Goal: Task Accomplishment & Management: Manage account settings

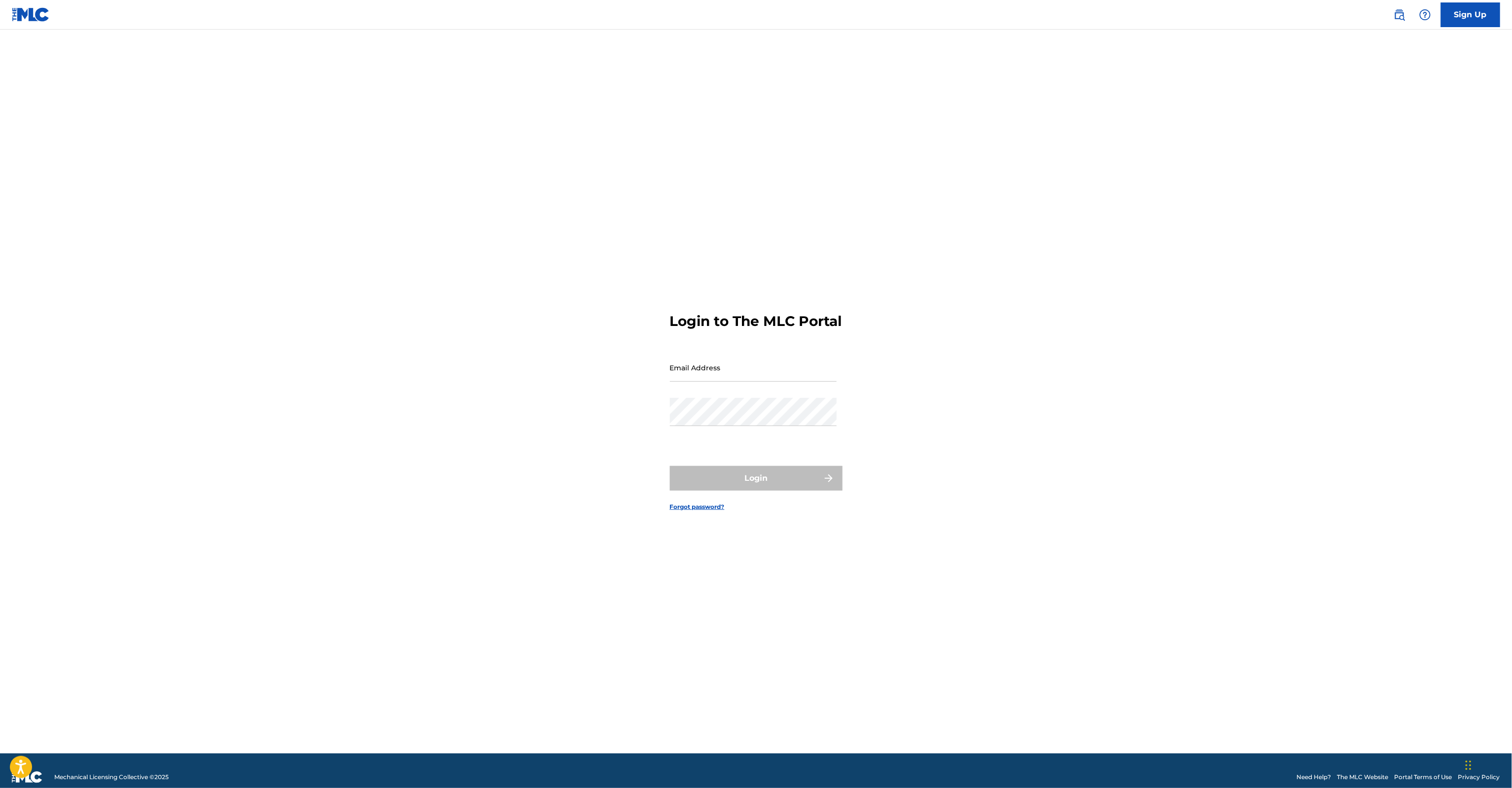
type input "[PERSON_NAME][EMAIL_ADDRESS][PERSON_NAME][DOMAIN_NAME]"
click at [756, 374] on input "[PERSON_NAME][EMAIL_ADDRESS][PERSON_NAME][DOMAIN_NAME]" at bounding box center [753, 368] width 166 height 28
click at [1121, 372] on main "Login to The MLC Portal Email Address [PERSON_NAME][EMAIL_ADDRESS][PERSON_NAME]…" at bounding box center [756, 391] width 1512 height 724
click at [746, 490] on button "Login" at bounding box center [756, 478] width 173 height 25
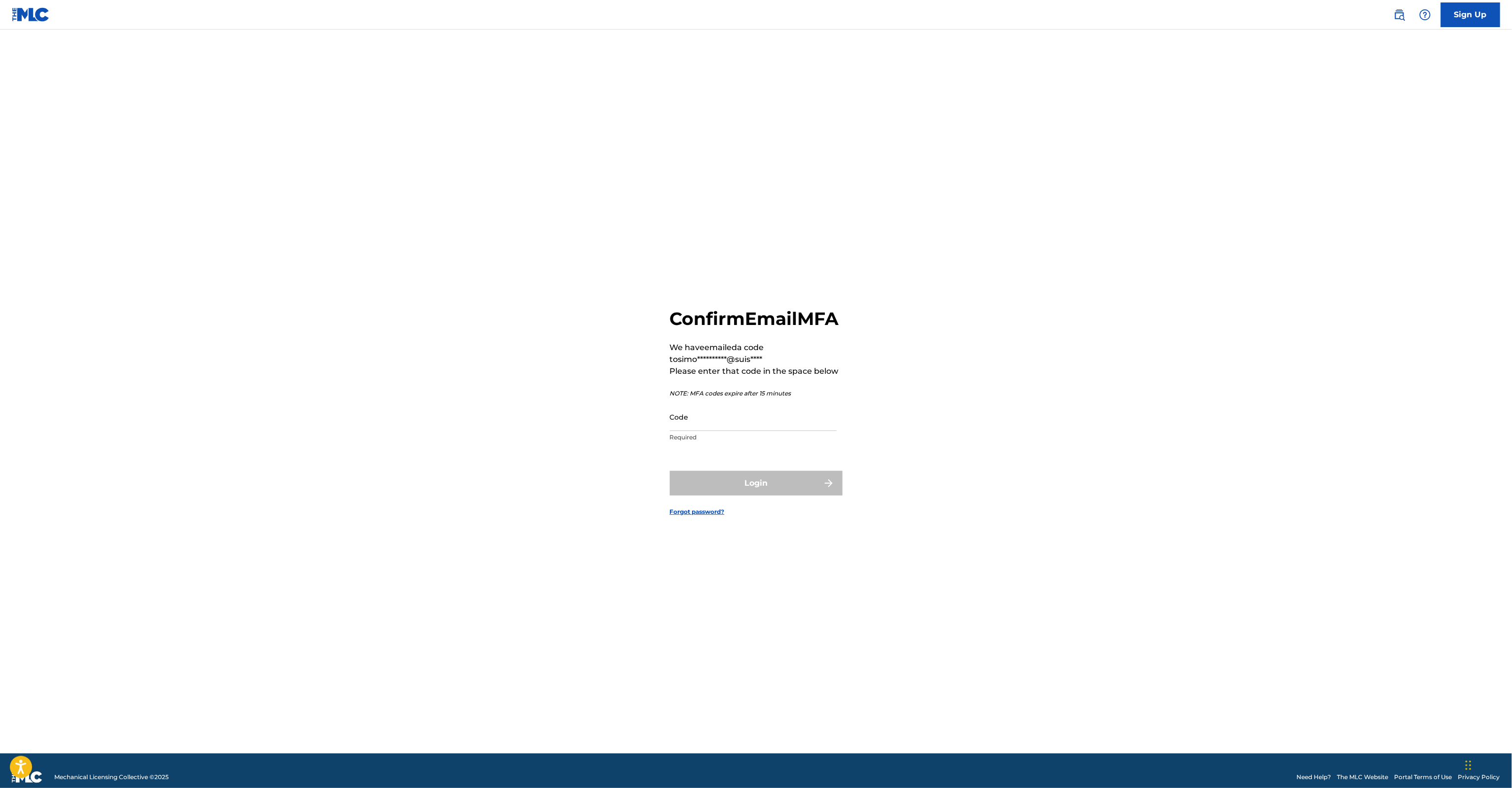
click at [722, 427] on input "Code" at bounding box center [753, 417] width 166 height 28
paste input "914955"
type input "914955"
click at [751, 510] on form "**********" at bounding box center [756, 404] width 173 height 699
click at [754, 494] on button "Login" at bounding box center [756, 483] width 173 height 25
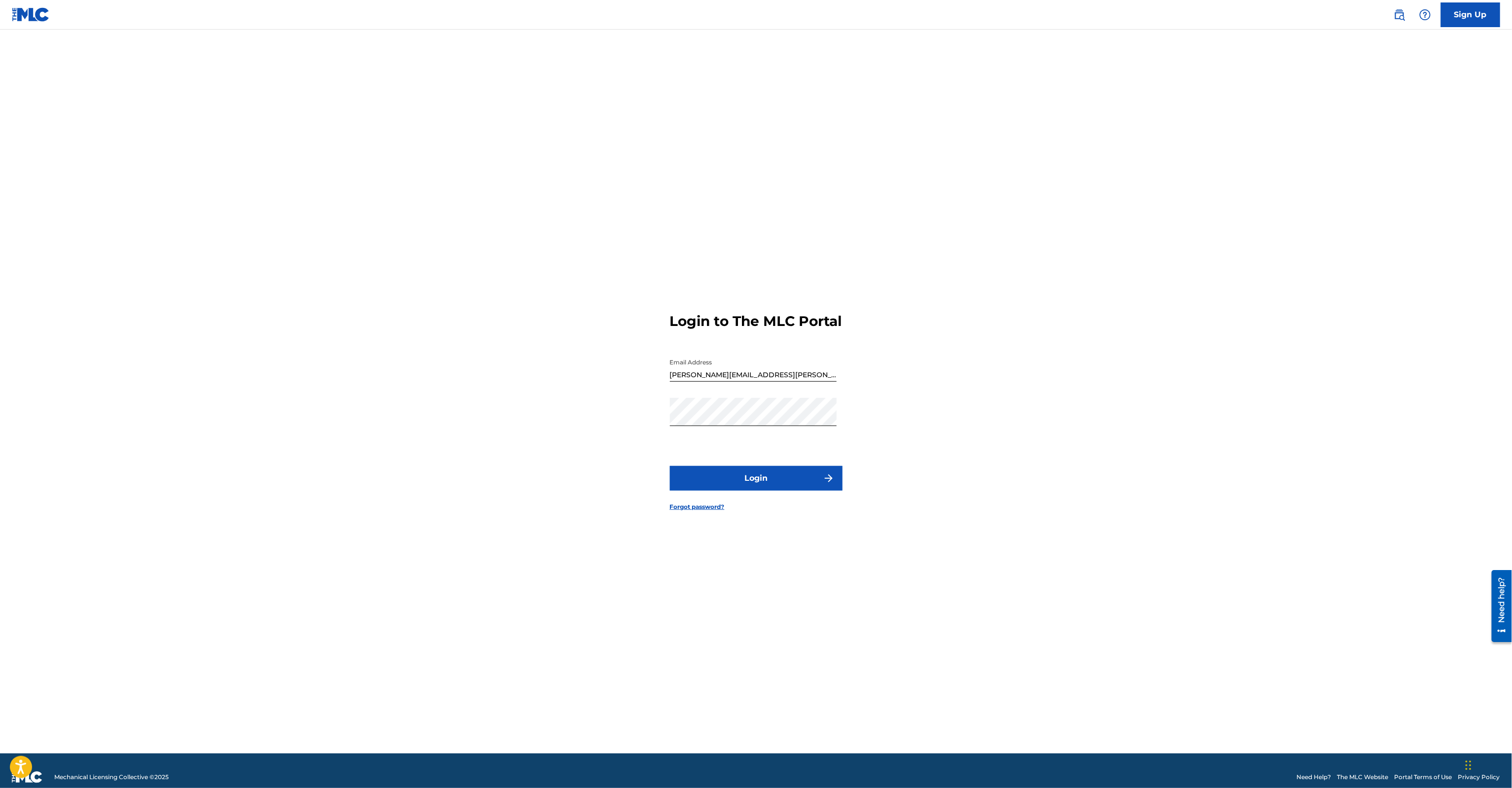
click at [767, 490] on button "Login" at bounding box center [756, 478] width 173 height 25
click at [775, 427] on input "914955" at bounding box center [753, 417] width 166 height 28
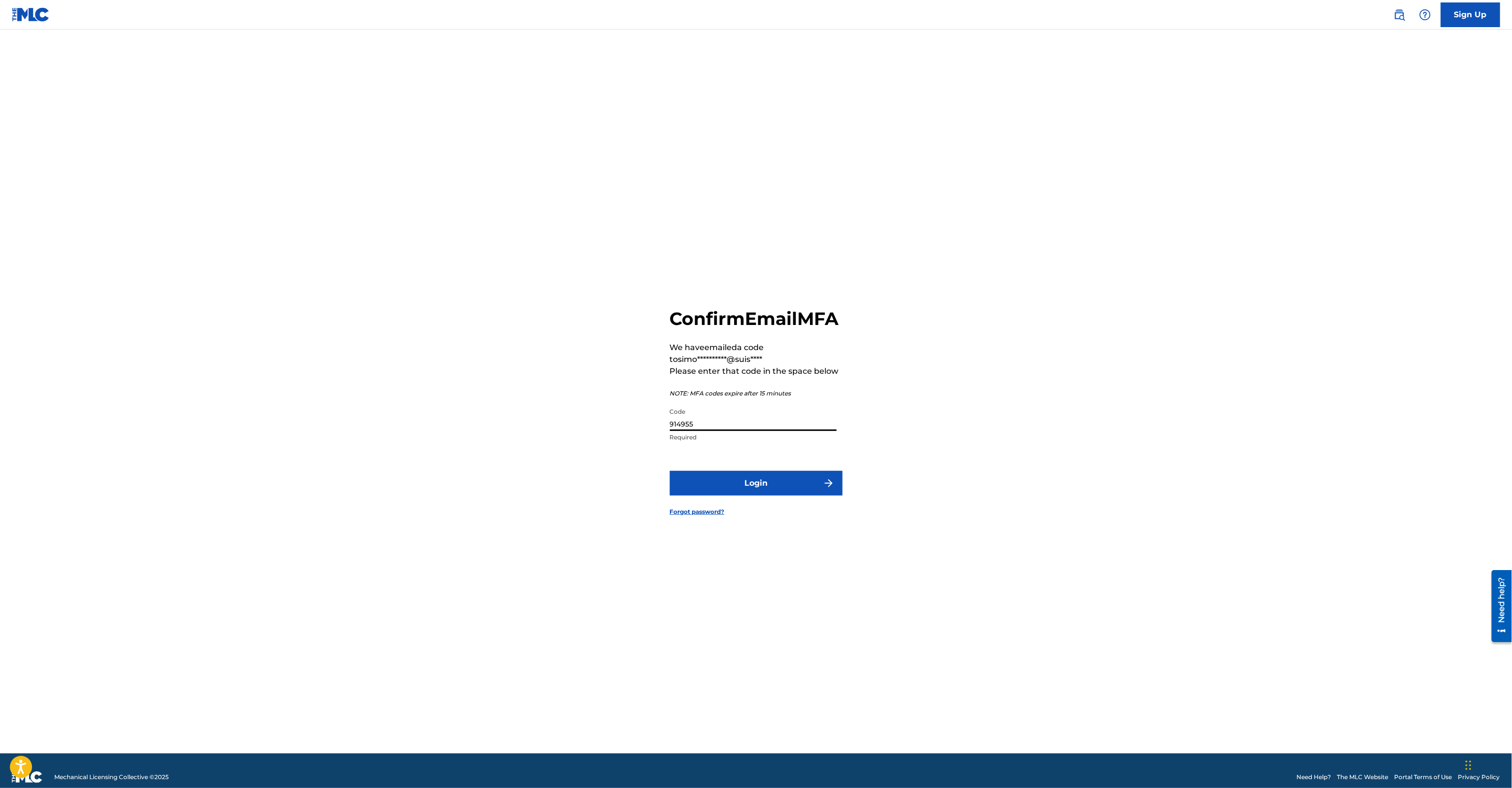
drag, startPoint x: 771, startPoint y: 423, endPoint x: 712, endPoint y: 431, distance: 59.5
click at [718, 431] on input "914955" at bounding box center [753, 417] width 166 height 28
drag, startPoint x: 711, startPoint y: 431, endPoint x: 620, endPoint y: 431, distance: 91.0
click at [620, 431] on div "**********" at bounding box center [756, 404] width 690 height 699
paste input "057177"
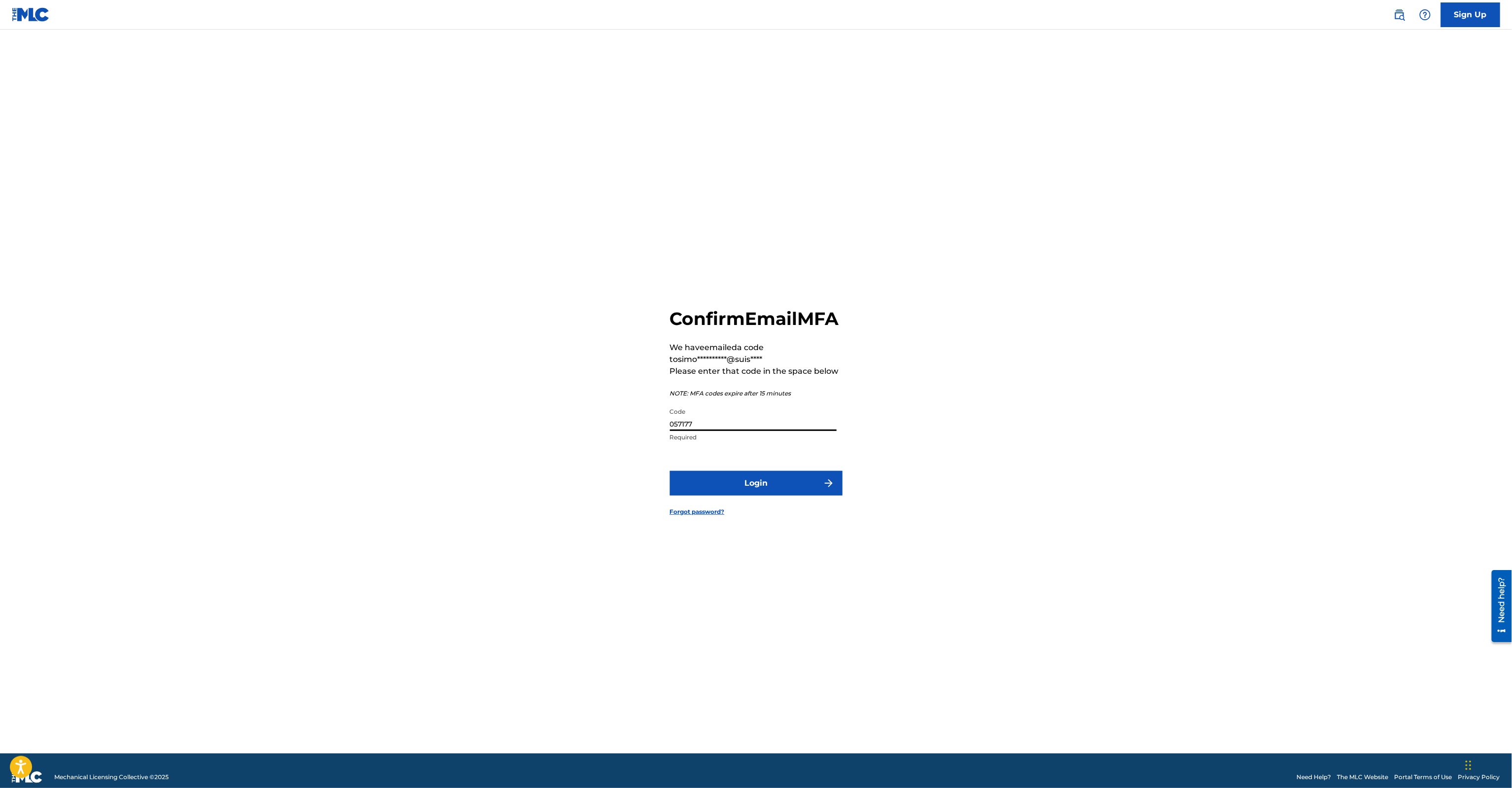
type input "057177"
click at [725, 483] on button "Login" at bounding box center [756, 483] width 173 height 25
